Goal: Task Accomplishment & Management: Manage account settings

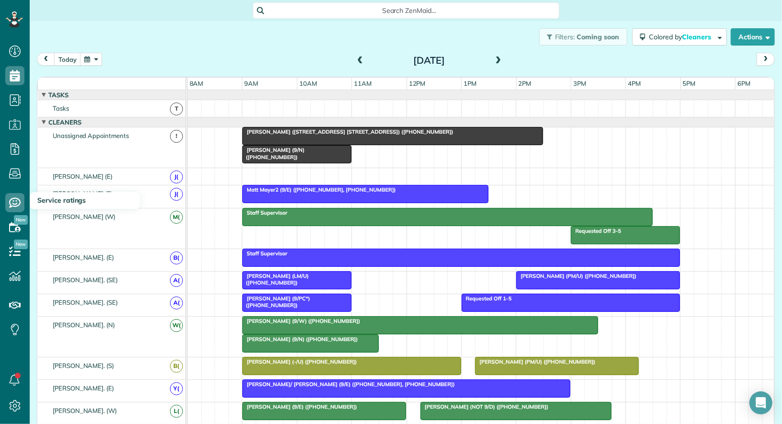
scroll to position [353, 0]
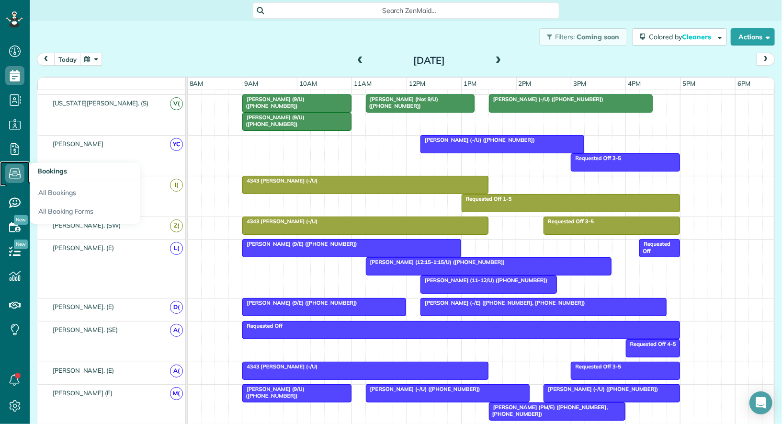
click at [15, 172] on icon at bounding box center [14, 173] width 19 height 19
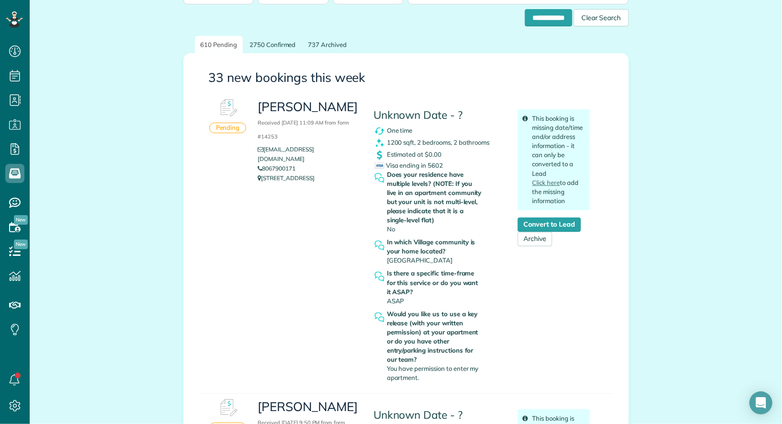
scroll to position [89, 0]
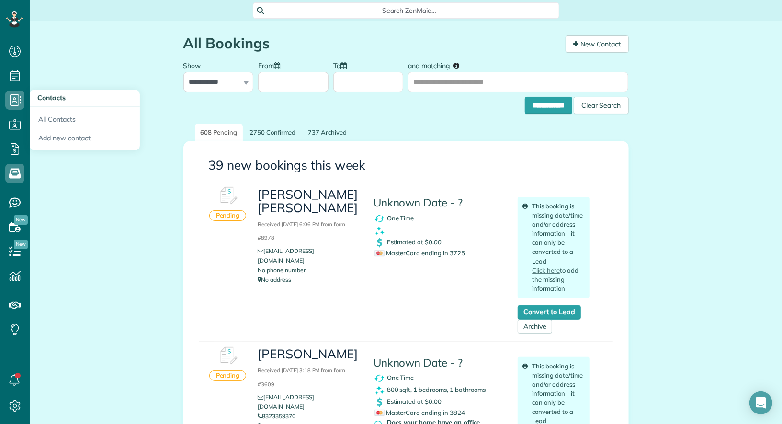
scroll to position [89, 0]
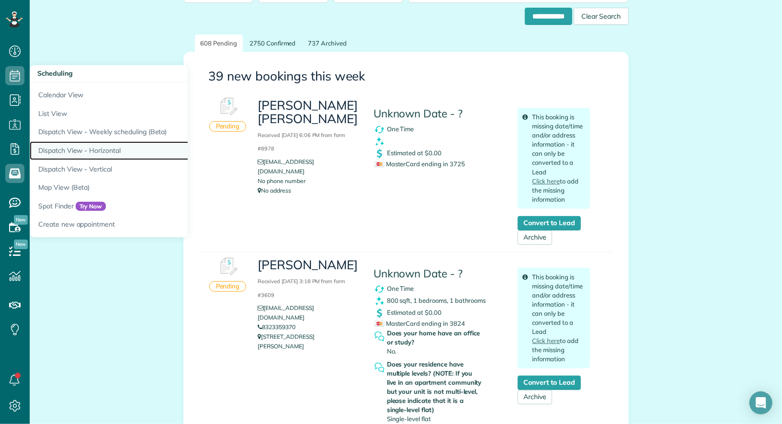
click at [96, 148] on link "Dispatch View - Horizontal" at bounding box center [150, 150] width 240 height 19
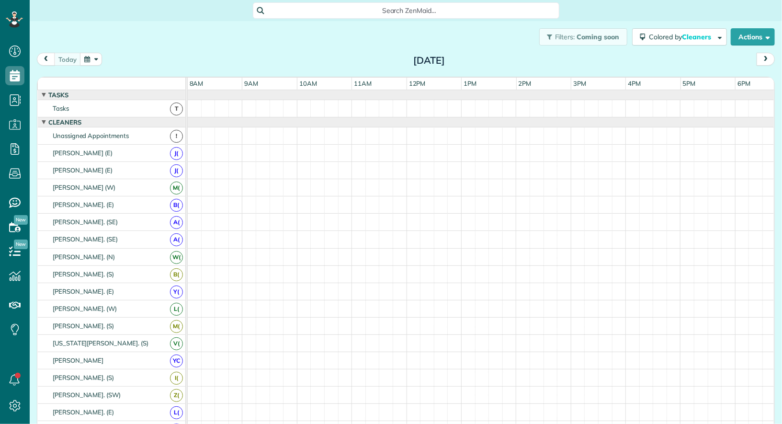
scroll to position [4, 4]
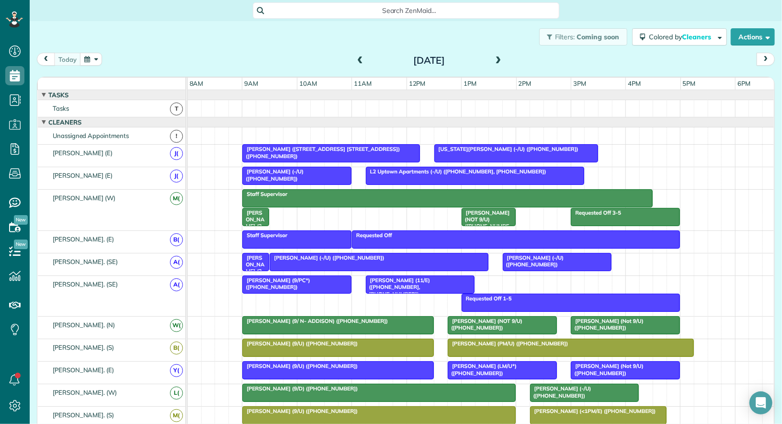
click at [362, 62] on span at bounding box center [360, 61] width 11 height 9
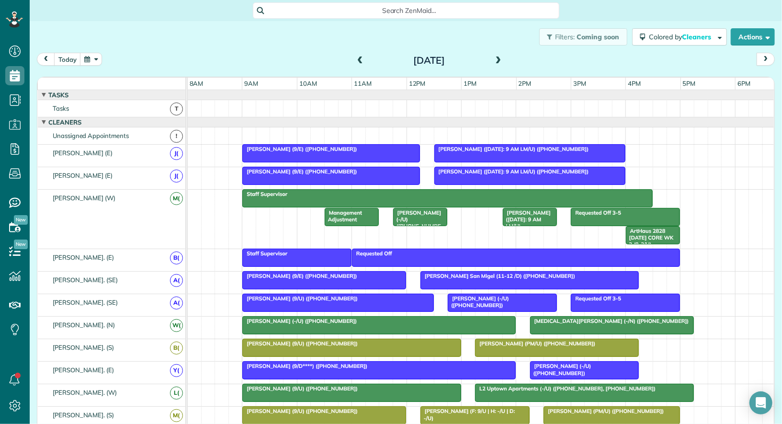
click at [484, 154] on div at bounding box center [530, 153] width 190 height 17
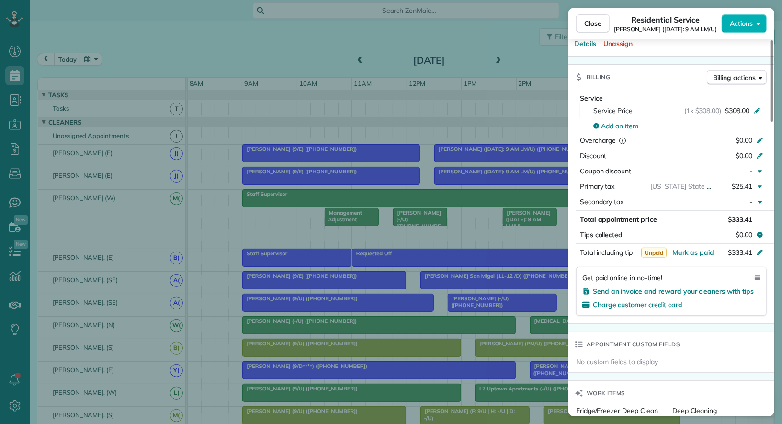
scroll to position [385, 0]
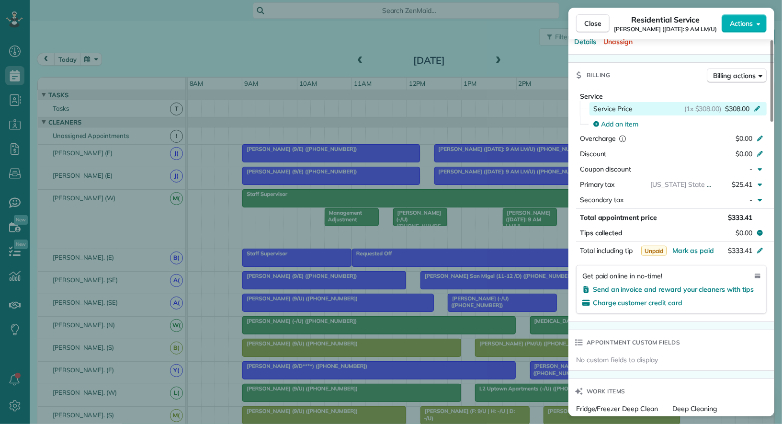
click at [738, 106] on span "$308.00" at bounding box center [737, 109] width 24 height 10
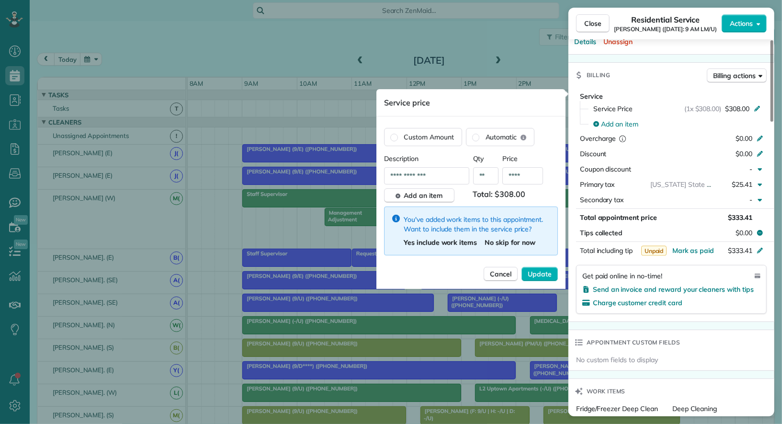
click at [522, 178] on input "****" at bounding box center [523, 175] width 41 height 17
type input "**"
click at [548, 274] on span "Update" at bounding box center [540, 274] width 24 height 10
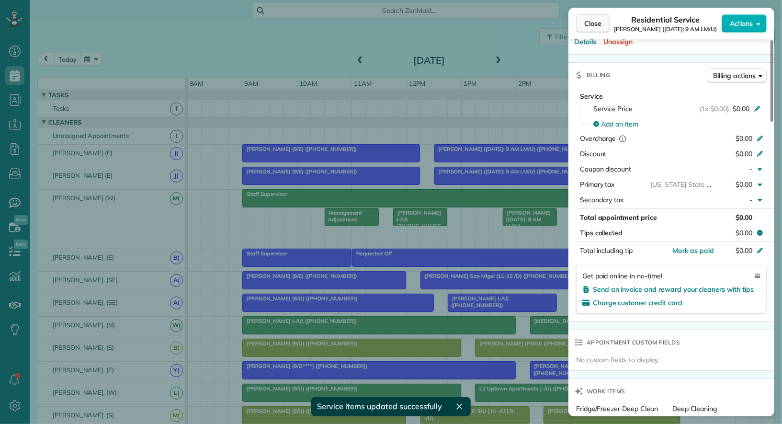
click at [592, 24] on span "Close" at bounding box center [592, 24] width 17 height 10
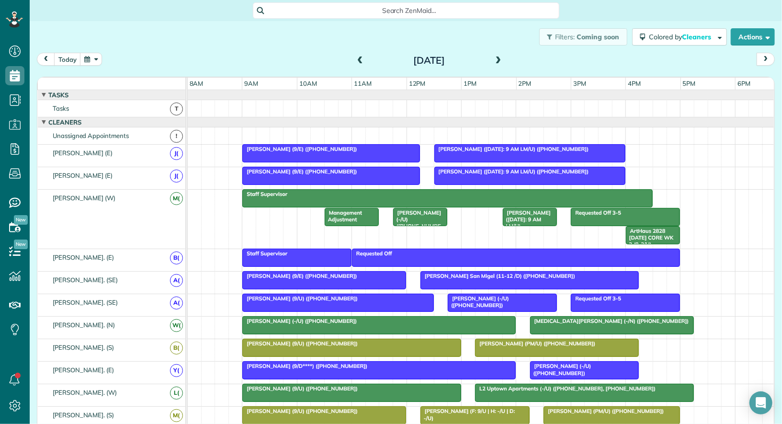
click at [86, 61] on button "button" at bounding box center [91, 59] width 22 height 13
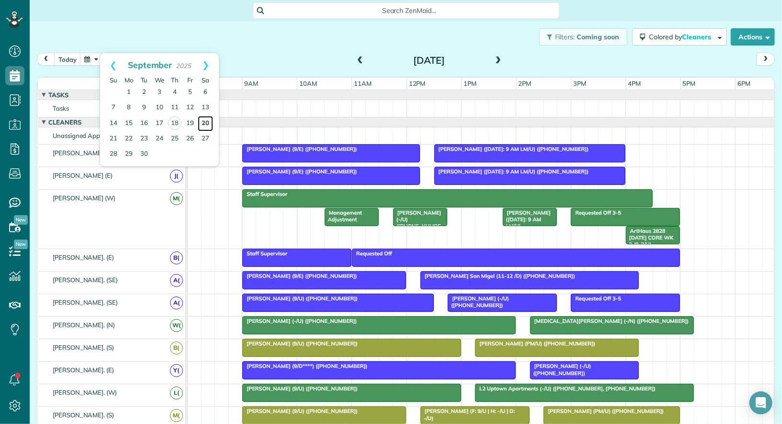
click at [206, 120] on link "20" at bounding box center [205, 123] width 15 height 15
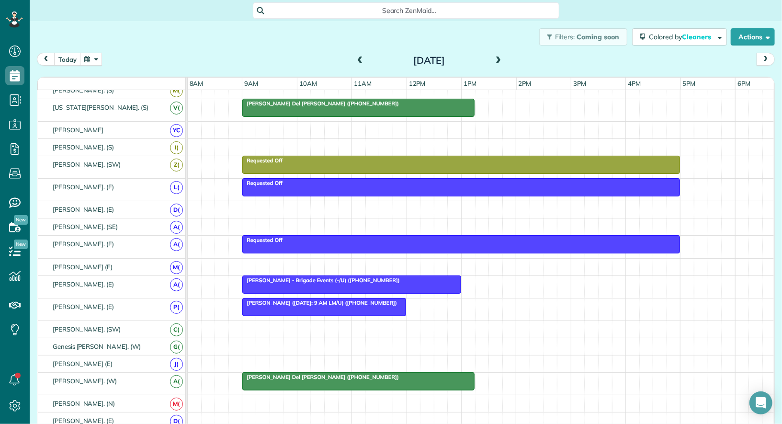
click at [362, 303] on div at bounding box center [324, 306] width 163 height 17
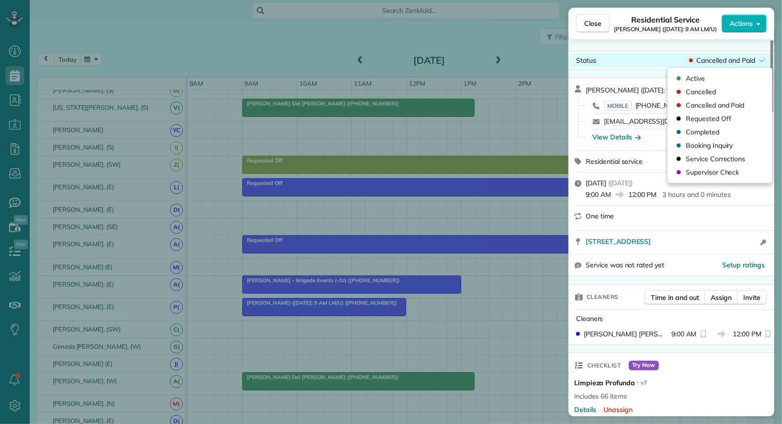
click at [709, 58] on span "Cancelled and Paid" at bounding box center [726, 61] width 58 height 10
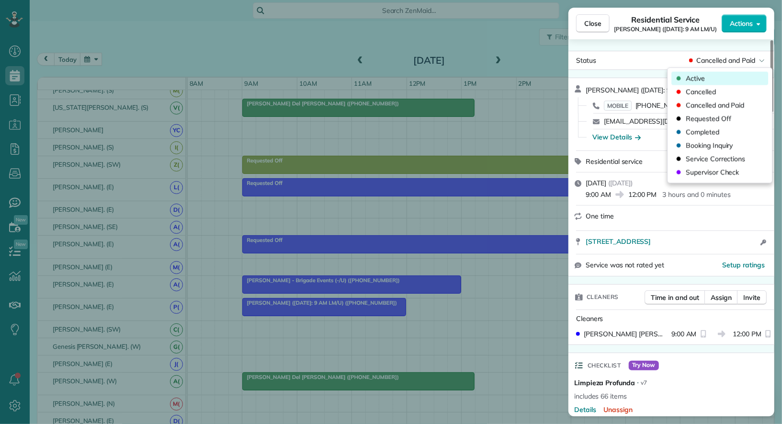
click at [707, 77] on div "Active" at bounding box center [720, 78] width 97 height 13
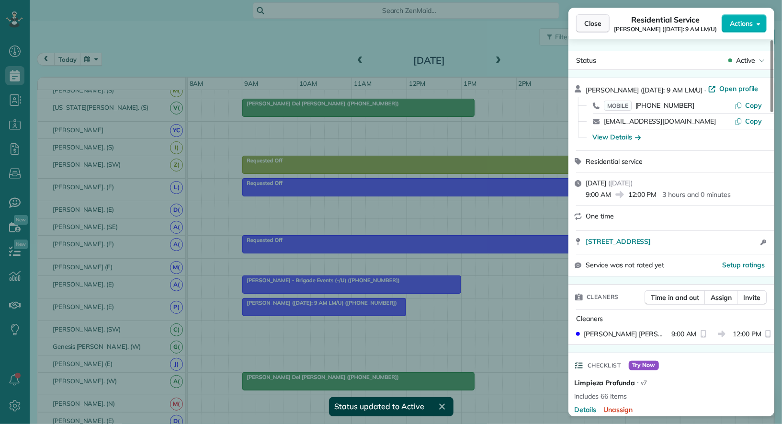
click at [599, 25] on span "Close" at bounding box center [592, 24] width 17 height 10
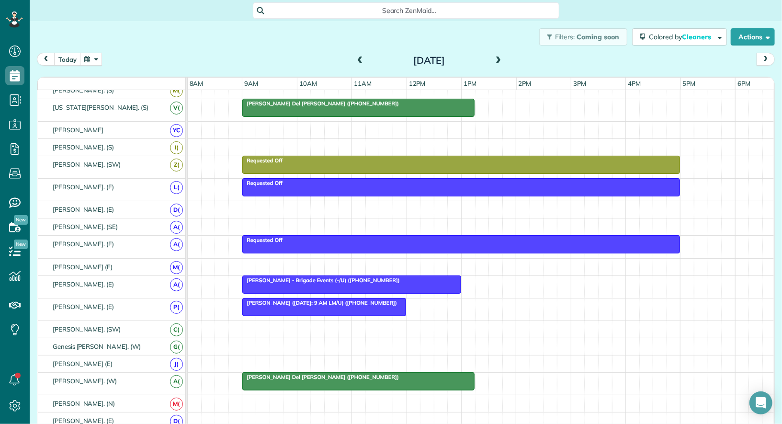
click at [358, 57] on span at bounding box center [360, 61] width 11 height 9
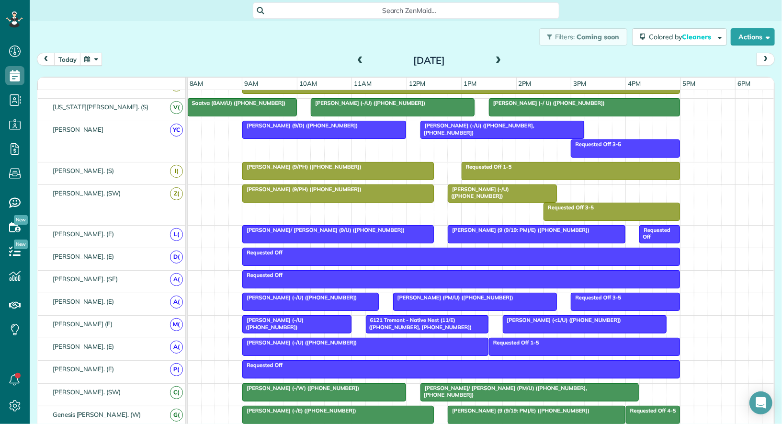
scroll to position [115, 0]
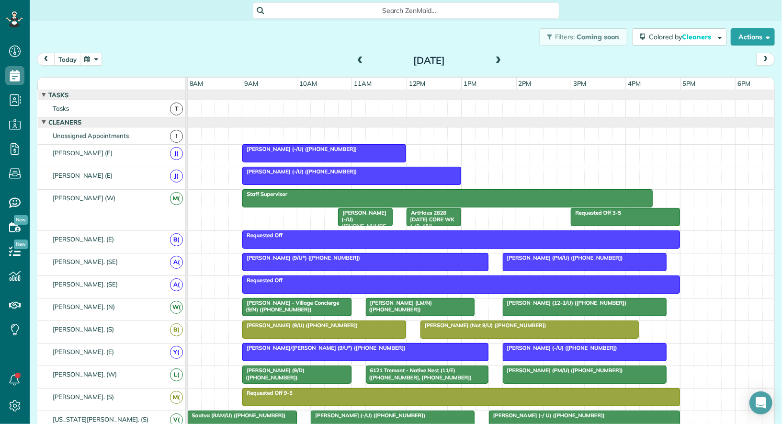
click at [360, 62] on span at bounding box center [360, 61] width 11 height 9
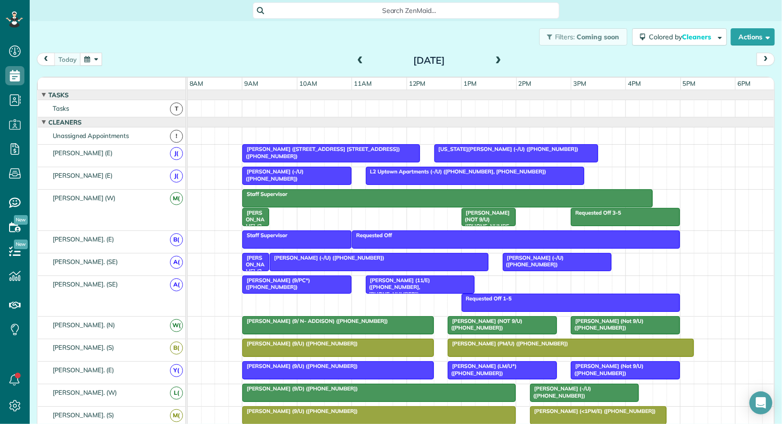
click at [481, 213] on span "[PERSON_NAME] (NOT 9/U) ([PHONE_NUMBER])" at bounding box center [485, 222] width 49 height 27
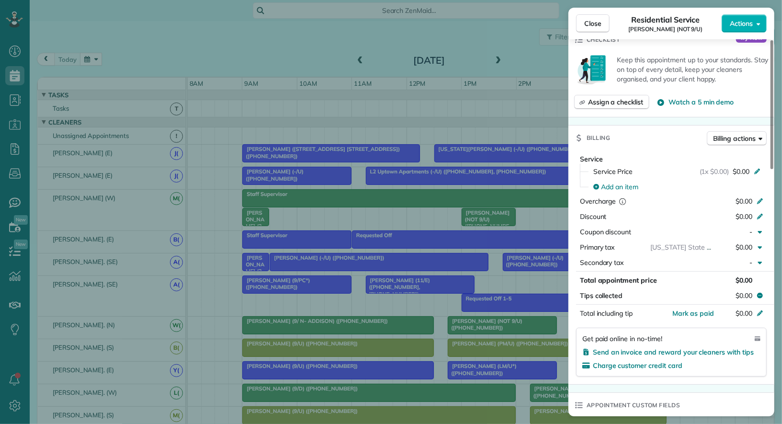
scroll to position [572, 0]
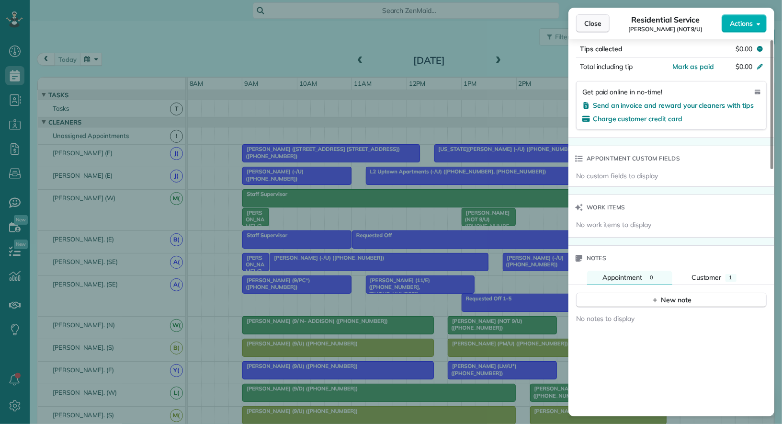
click at [590, 16] on button "Close" at bounding box center [593, 23] width 34 height 18
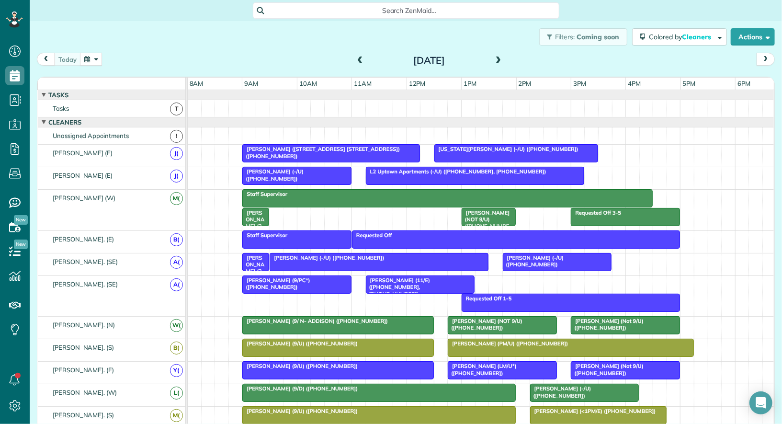
click at [476, 324] on span "[PERSON_NAME] (NOT 9/U) ([PHONE_NUMBER])" at bounding box center [484, 324] width 75 height 13
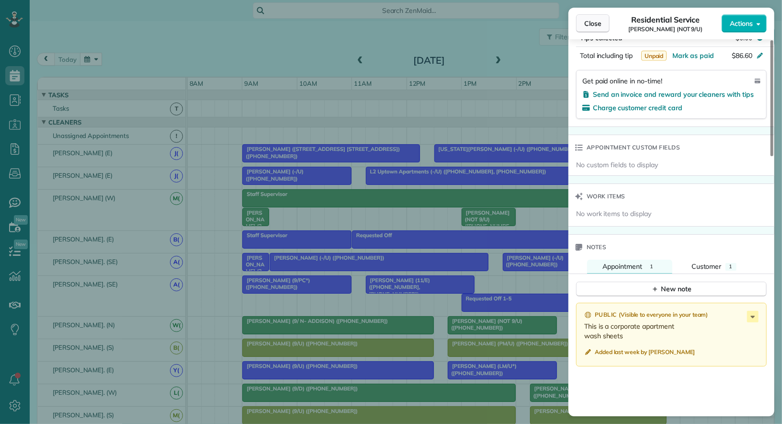
click at [602, 22] on button "Close" at bounding box center [593, 23] width 34 height 18
